Goal: Task Accomplishment & Management: Use online tool/utility

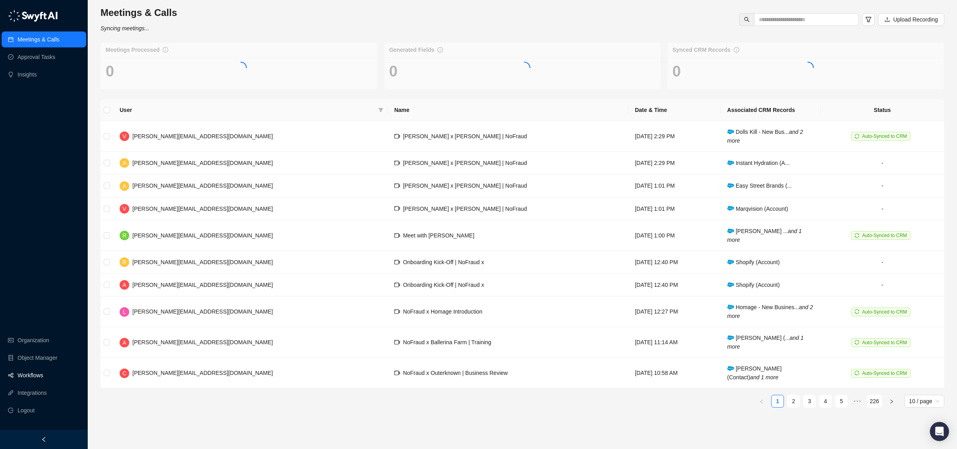
click at [43, 374] on link "Workflows" at bounding box center [31, 376] width 26 height 16
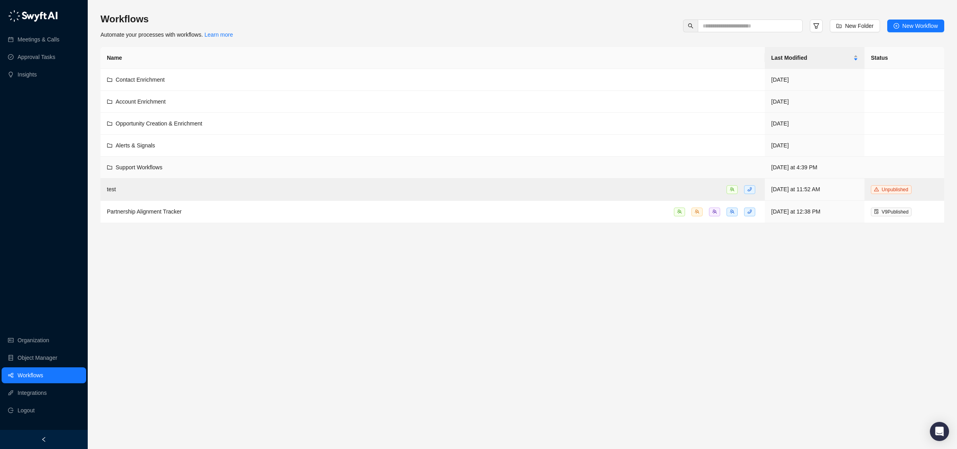
click at [181, 169] on div "Support Workflows" at bounding box center [433, 167] width 652 height 9
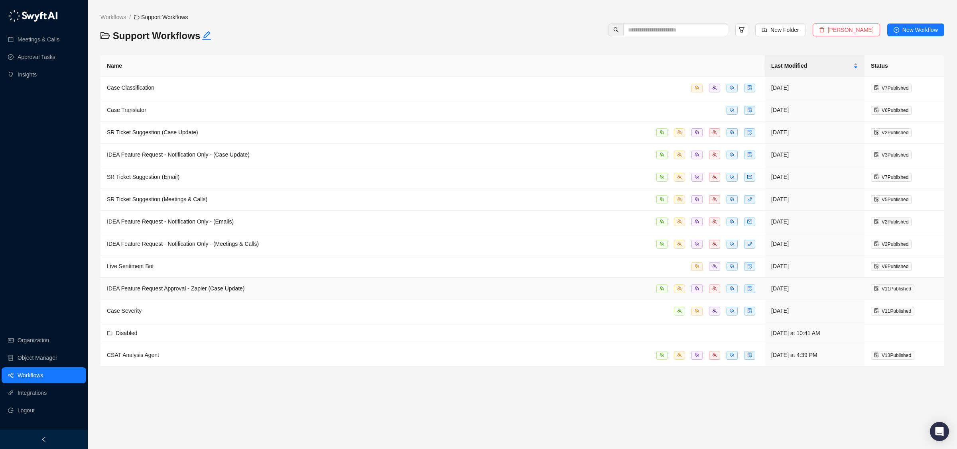
click at [172, 292] on span "IDEA Feature Request Approval - Zapier (Case Update)" at bounding box center [176, 289] width 138 height 6
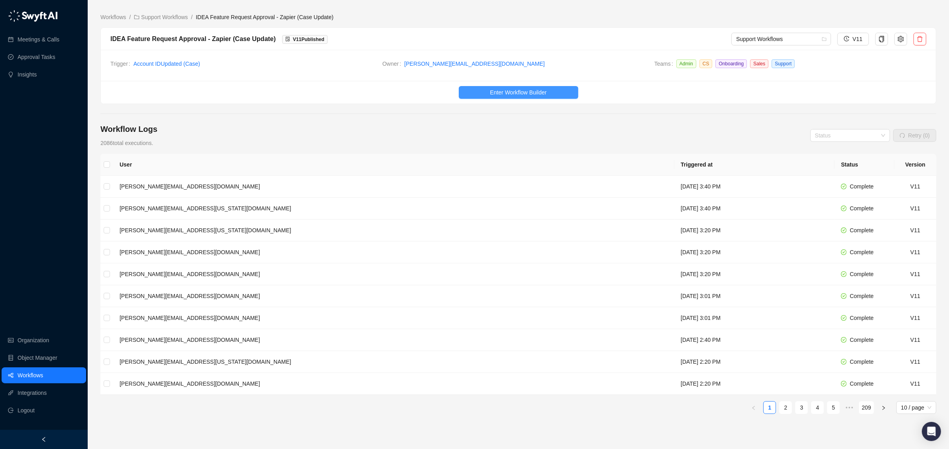
click at [472, 92] on button "Enter Workflow Builder" at bounding box center [519, 92] width 120 height 13
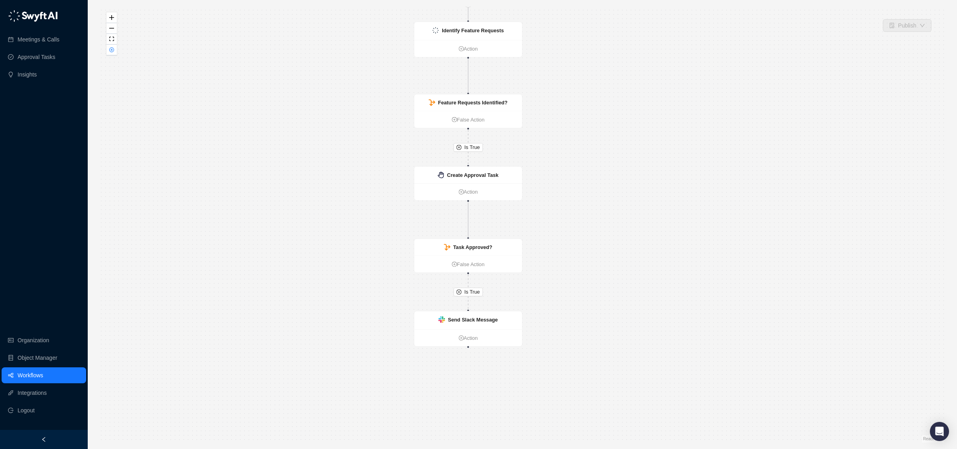
drag, startPoint x: 438, startPoint y: 213, endPoint x: 384, endPoint y: 136, distance: 94.2
click at [384, 136] on div "Is True Is True Send Slack Message Action CRM Record Updated Action Identify Fe…" at bounding box center [522, 224] width 844 height 437
click at [459, 317] on strong "Send Slack Message" at bounding box center [473, 320] width 50 height 6
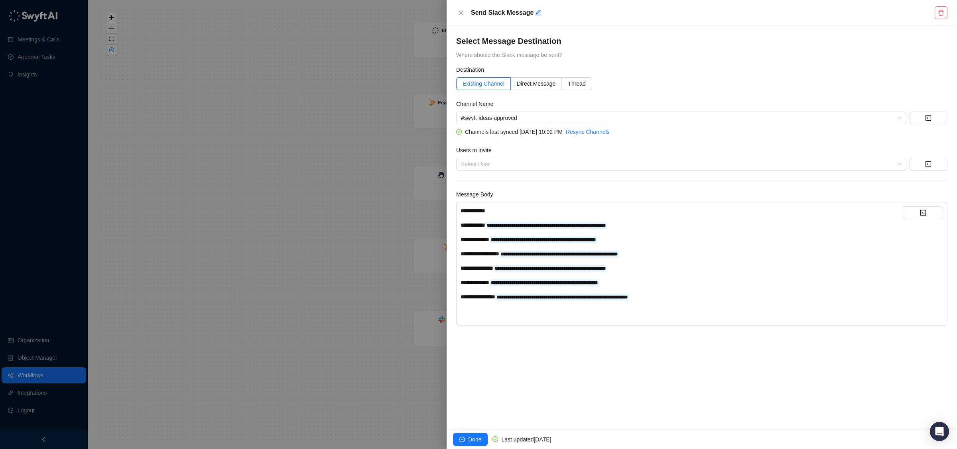
click at [356, 271] on div at bounding box center [478, 224] width 957 height 449
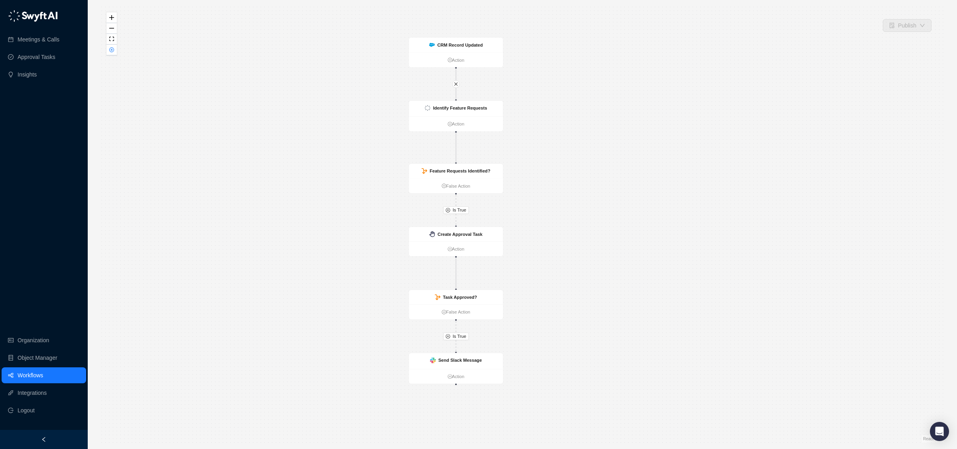
drag, startPoint x: 333, startPoint y: 182, endPoint x: 339, endPoint y: 237, distance: 55.3
click at [339, 237] on div "Is True Is True Send Slack Message Action CRM Record Updated Action Identify Fe…" at bounding box center [522, 224] width 844 height 437
